Goal: Transaction & Acquisition: Purchase product/service

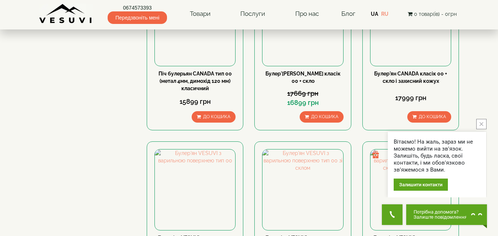
scroll to position [430, 0]
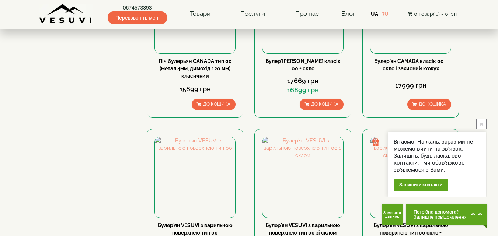
click at [482, 123] on icon "close button" at bounding box center [482, 124] width 4 height 4
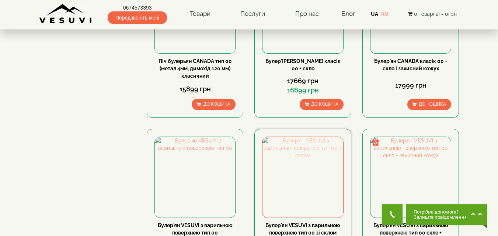
click at [304, 137] on img at bounding box center [303, 177] width 80 height 80
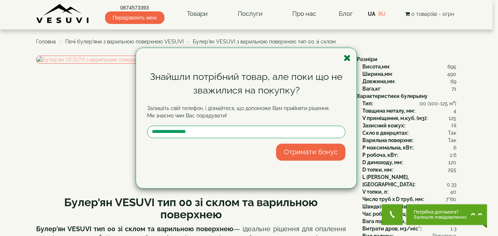
click at [347, 57] on icon "button" at bounding box center [347, 57] width 7 height 9
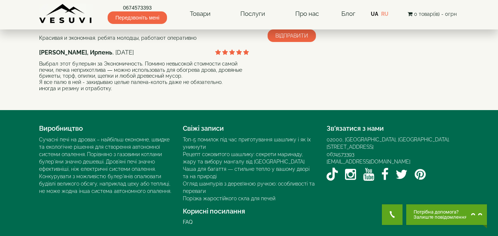
scroll to position [590, 0]
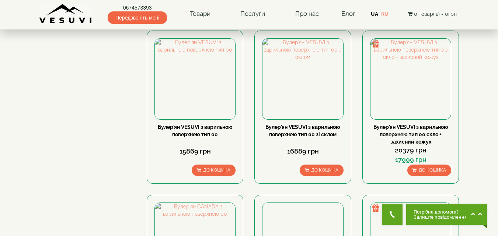
scroll to position [566, 0]
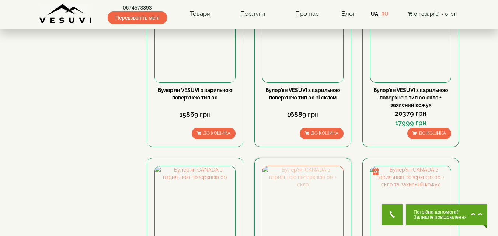
click at [293, 166] on img at bounding box center [303, 206] width 80 height 80
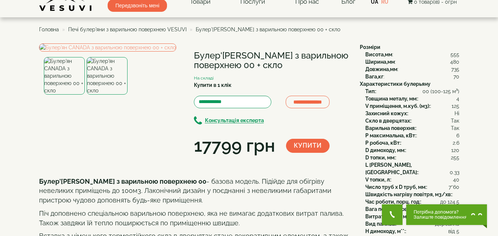
scroll to position [25, 0]
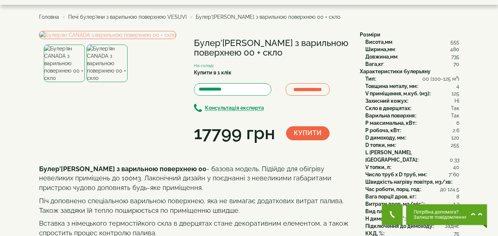
click at [112, 82] on img at bounding box center [107, 64] width 41 height 38
click at [99, 39] on img at bounding box center [107, 35] width 137 height 8
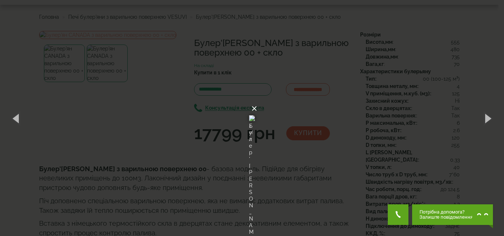
click at [257, 101] on button "×" at bounding box center [254, 109] width 6 height 16
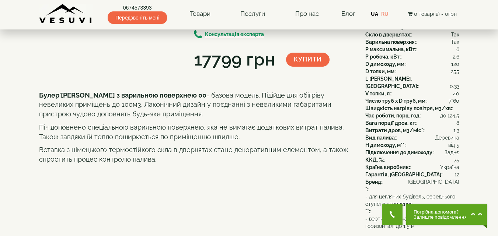
scroll to position [62, 0]
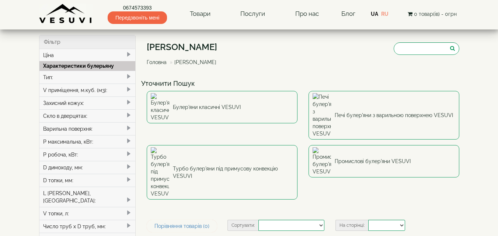
select select
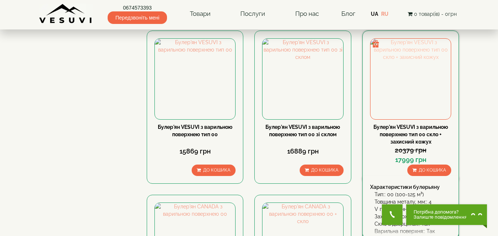
scroll to position [517, 0]
